Goal: Task Accomplishment & Management: Manage account settings

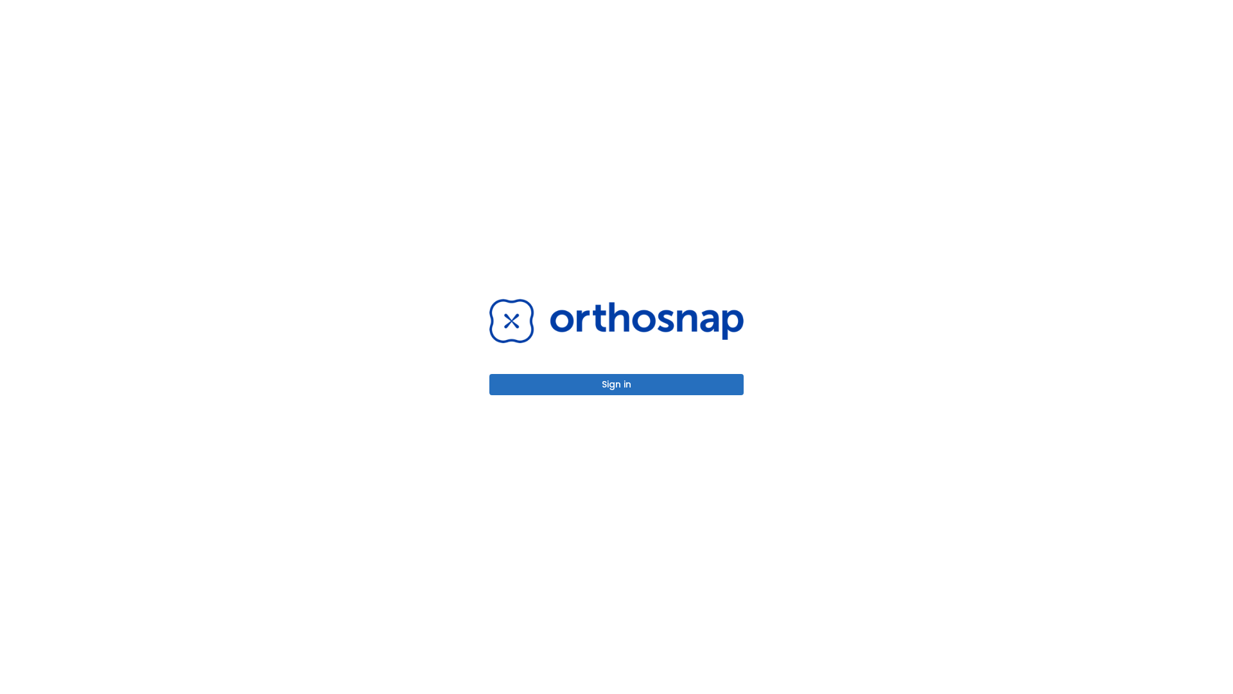
click at [617, 384] on button "Sign in" at bounding box center [617, 384] width 254 height 21
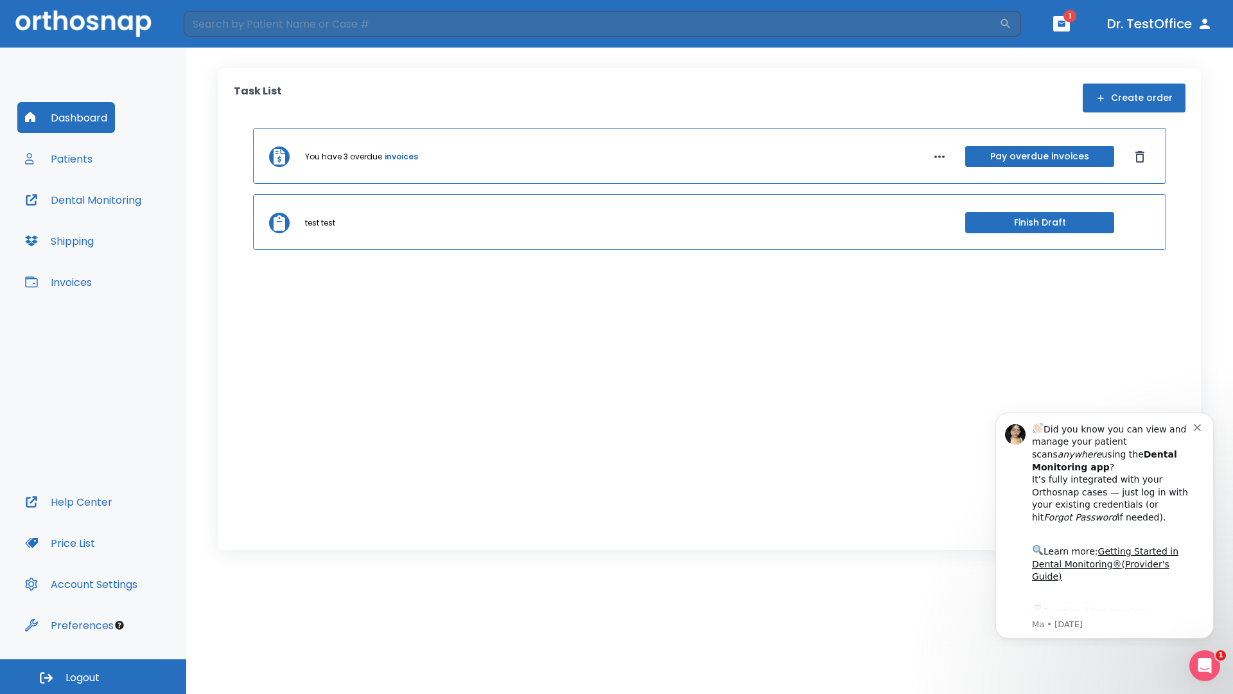
click at [93, 676] on span "Logout" at bounding box center [83, 678] width 34 height 14
